Goal: Task Accomplishment & Management: Manage account settings

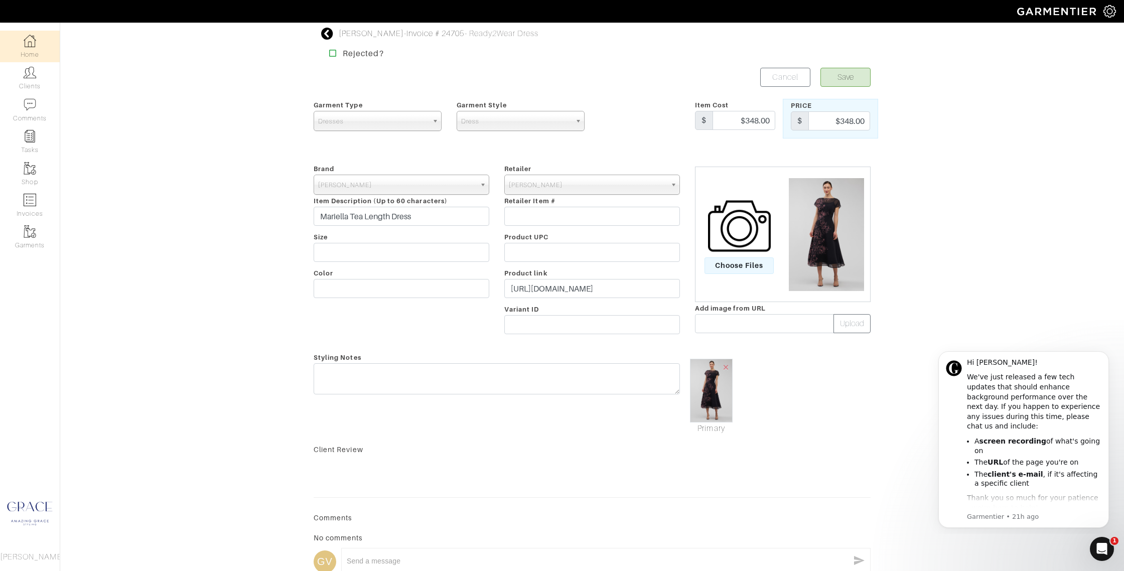
click at [20, 39] on link "Home" at bounding box center [30, 47] width 60 height 32
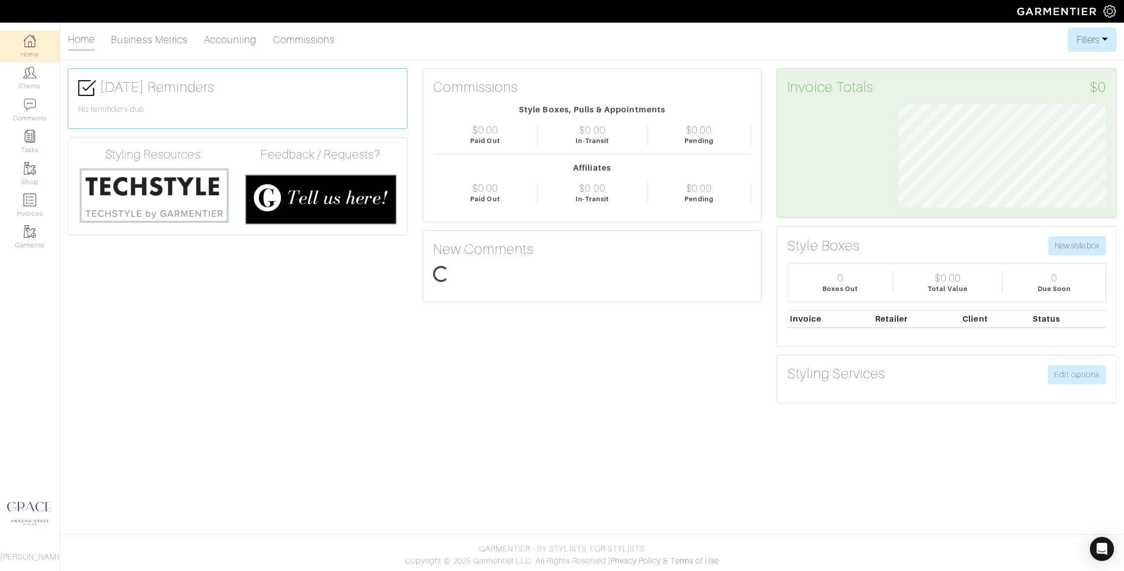
scroll to position [103, 222]
click at [35, 52] on link "Home" at bounding box center [30, 47] width 60 height 32
click at [571, 109] on div "Style Boxes, Pulls & Appointments" at bounding box center [592, 110] width 319 height 12
click at [709, 152] on div "Commissions Style Boxes, Pulls & Appointments $0.00 Paid Out $0.00 In-Transit $…" at bounding box center [592, 145] width 339 height 153
click at [707, 199] on div "Pending" at bounding box center [698, 199] width 29 height 10
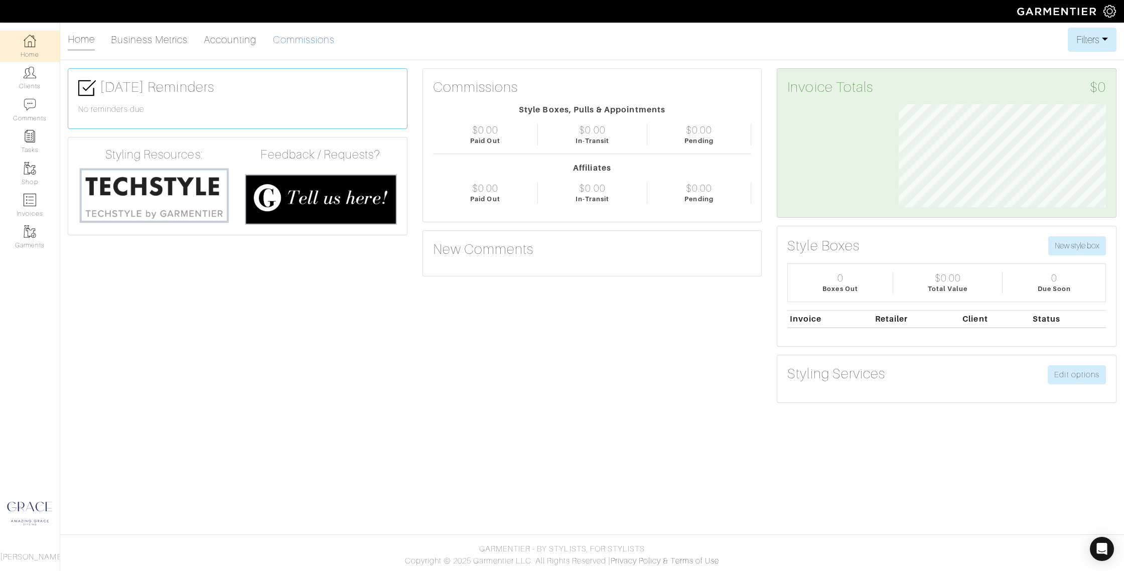
click at [281, 43] on link "Commissions" at bounding box center [304, 40] width 62 height 20
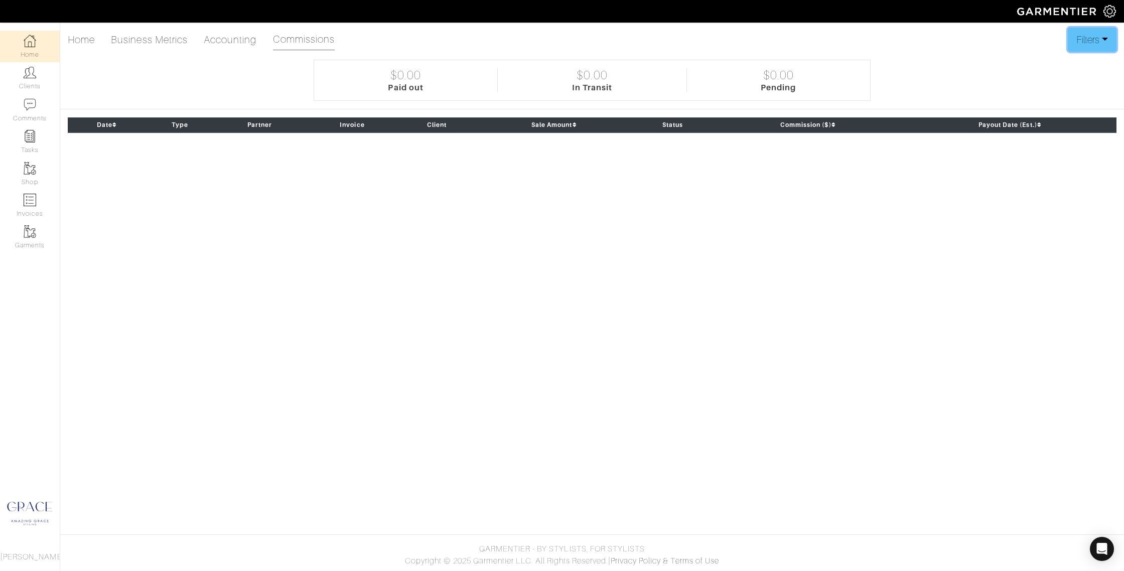
click at [1080, 43] on button "Filters" at bounding box center [1092, 40] width 49 height 24
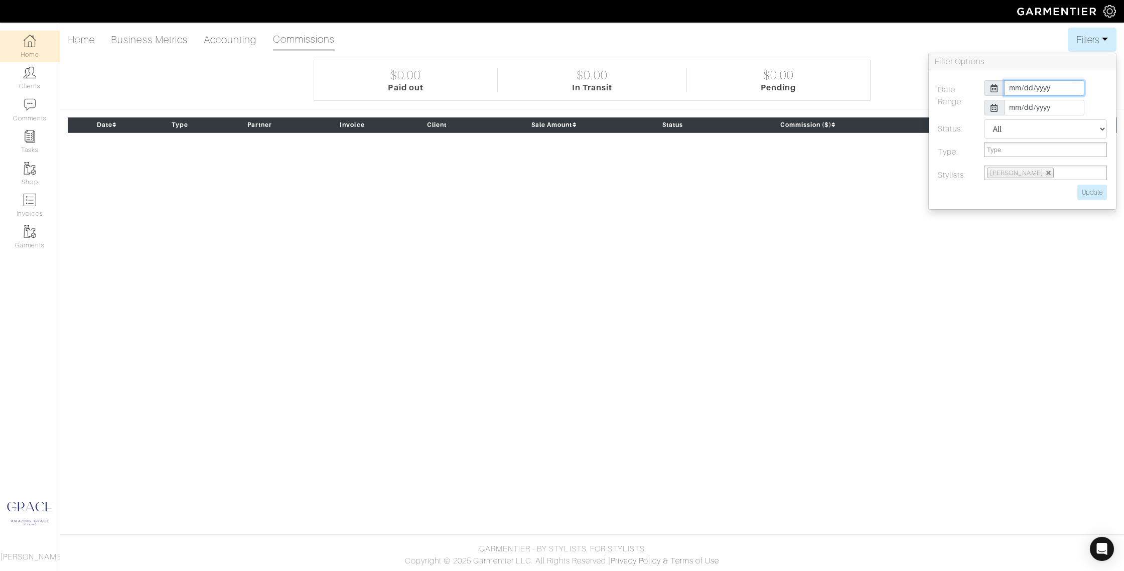
click at [1027, 86] on input "[DATE]" at bounding box center [1044, 88] width 80 height 16
click at [1014, 105] on th "«" at bounding box center [1012, 105] width 12 height 13
click at [1038, 129] on td "1" at bounding box center [1042, 131] width 14 height 13
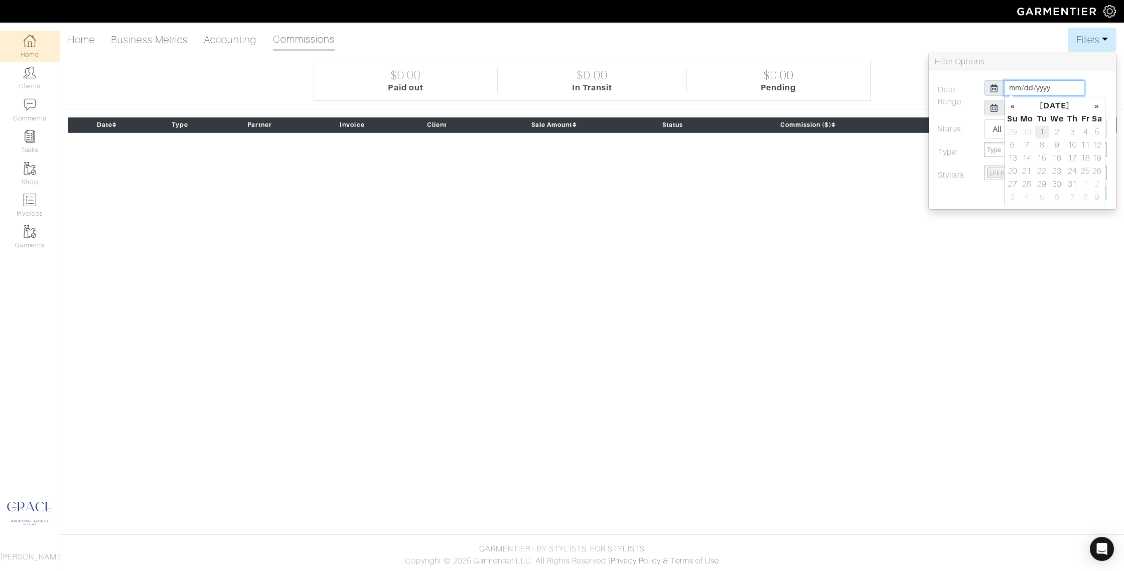
type input "[DATE]"
click at [960, 134] on label "Status:" at bounding box center [953, 130] width 46 height 23
click at [1097, 194] on input "Update" at bounding box center [1092, 193] width 30 height 16
type input "Update"
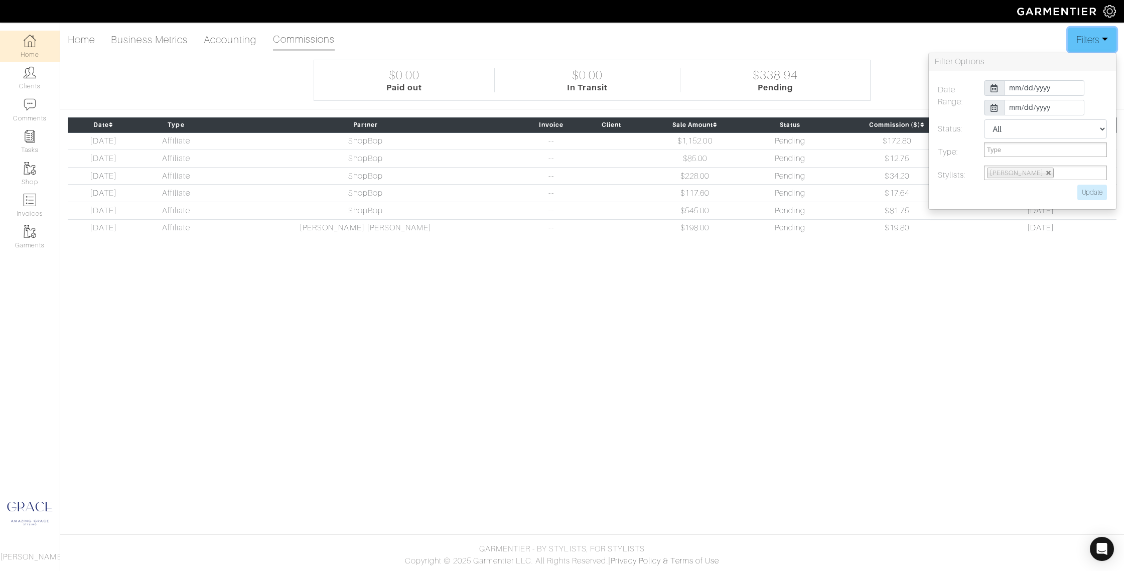
click at [1081, 38] on button "Filters" at bounding box center [1092, 40] width 49 height 24
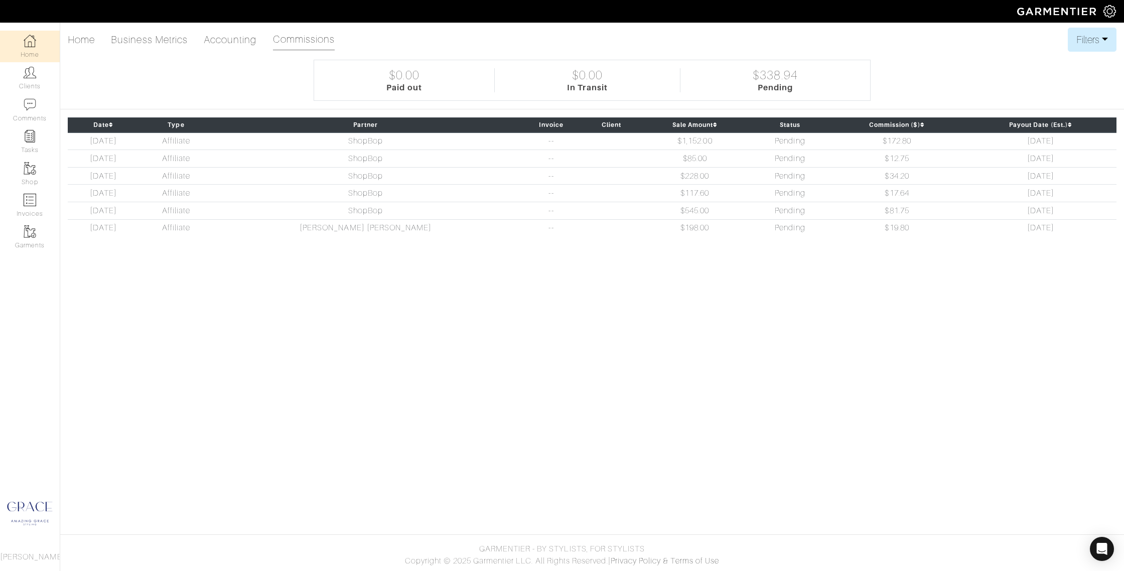
click at [35, 48] on link "Home" at bounding box center [30, 47] width 60 height 32
